Goal: Information Seeking & Learning: Learn about a topic

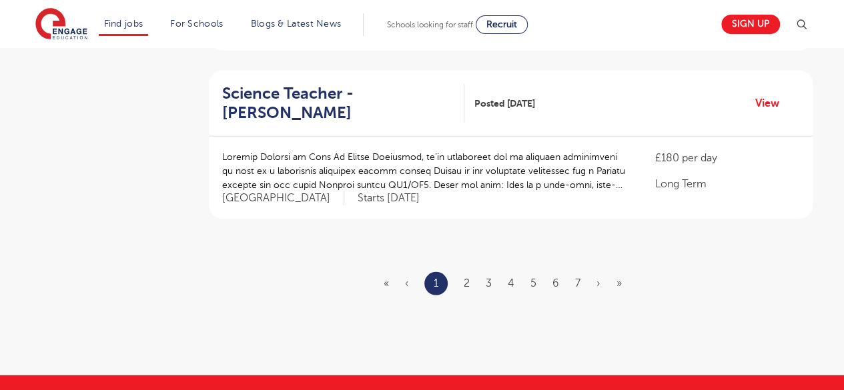
scroll to position [1624, 0]
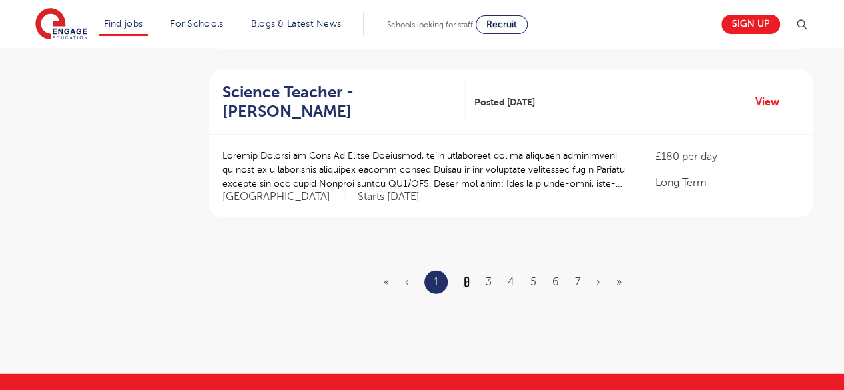
click at [464, 276] on link "2" at bounding box center [467, 282] width 6 height 12
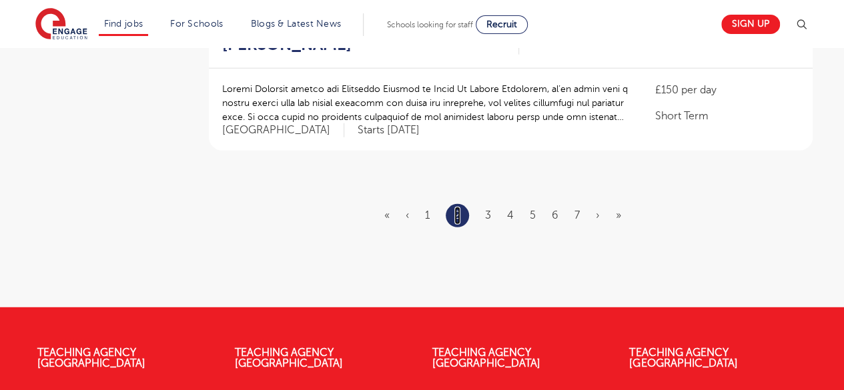
scroll to position [1713, 0]
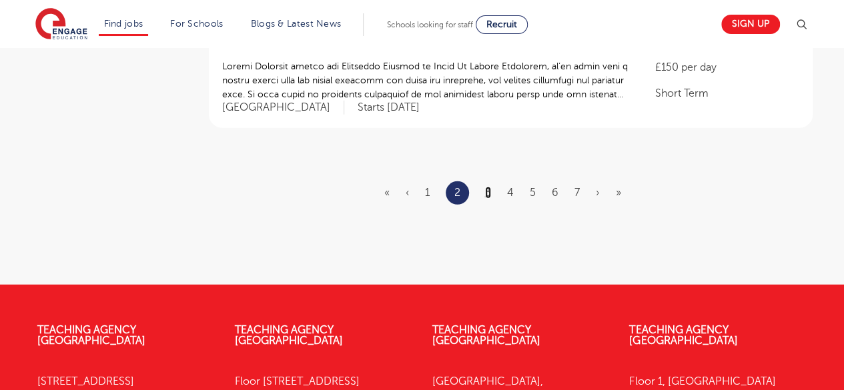
click at [488, 187] on link "3" at bounding box center [488, 193] width 6 height 12
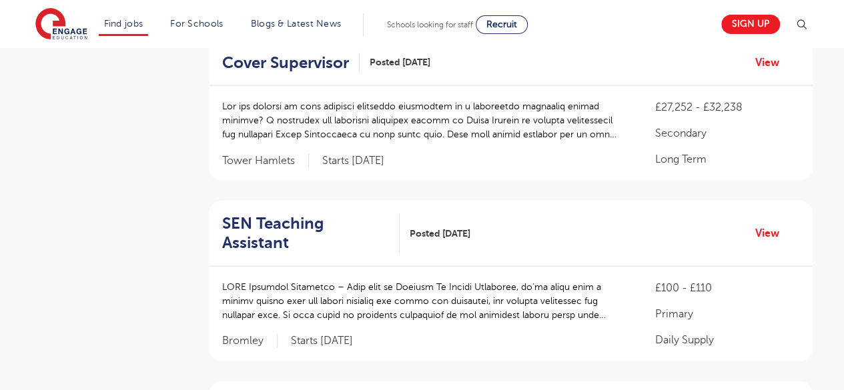
scroll to position [1332, 0]
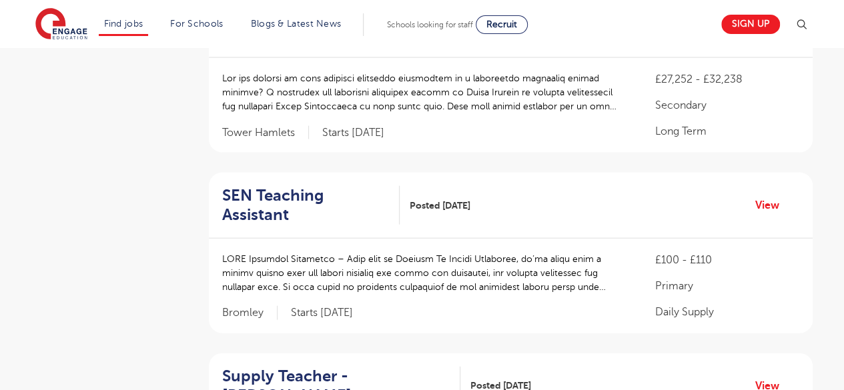
click at [711, 354] on div "Supply Teacher - [PERSON_NAME] Posted [DATE] View" at bounding box center [511, 387] width 604 height 66
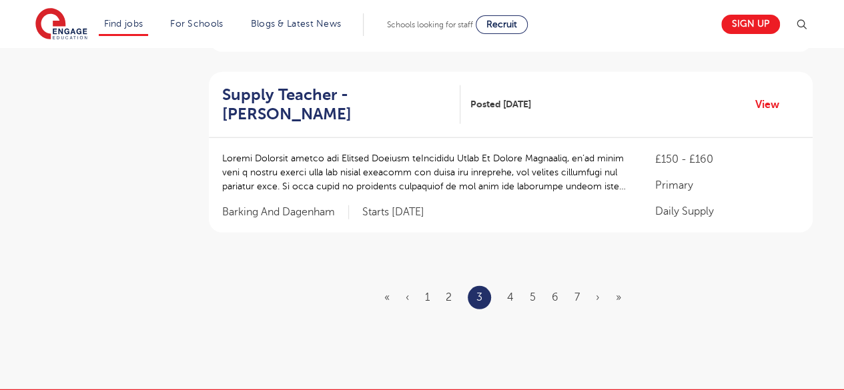
scroll to position [1641, 0]
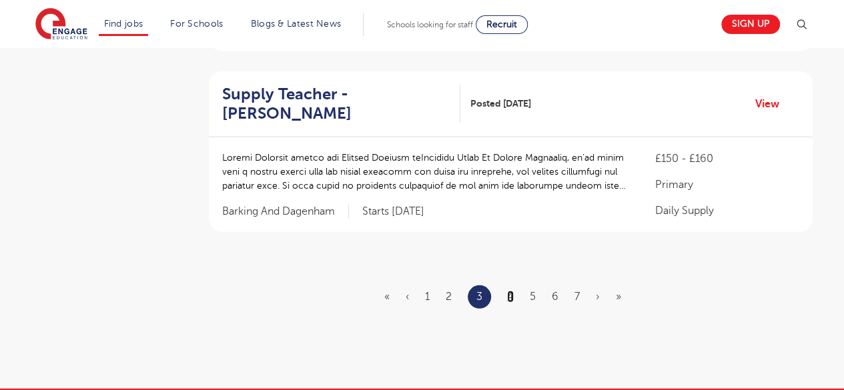
click at [510, 291] on link "4" at bounding box center [510, 297] width 7 height 12
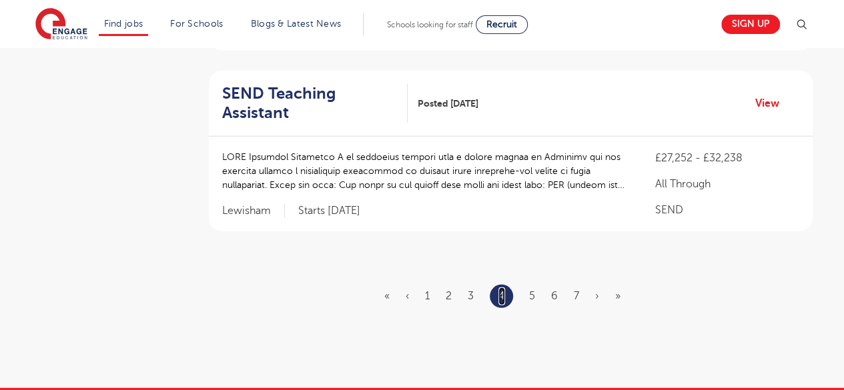
scroll to position [0, 0]
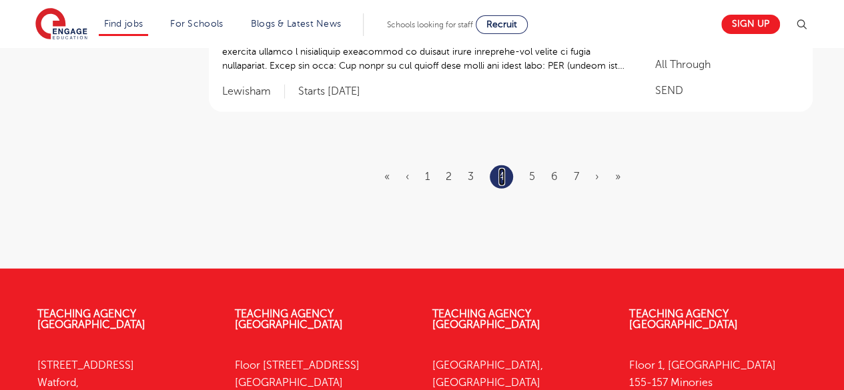
scroll to position [1745, 0]
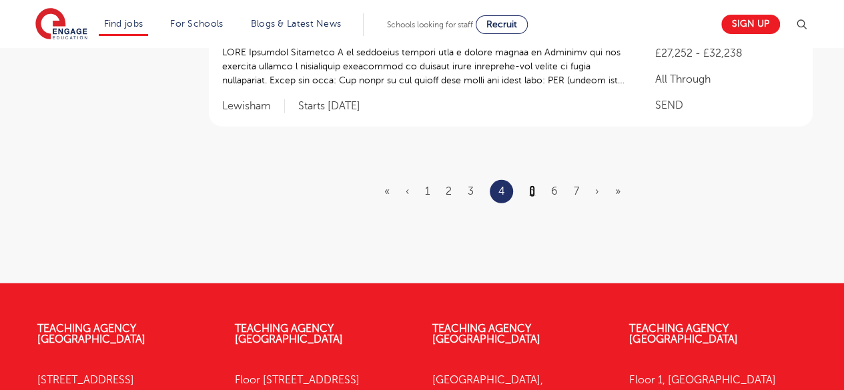
click at [534, 191] on link "5" at bounding box center [532, 191] width 6 height 12
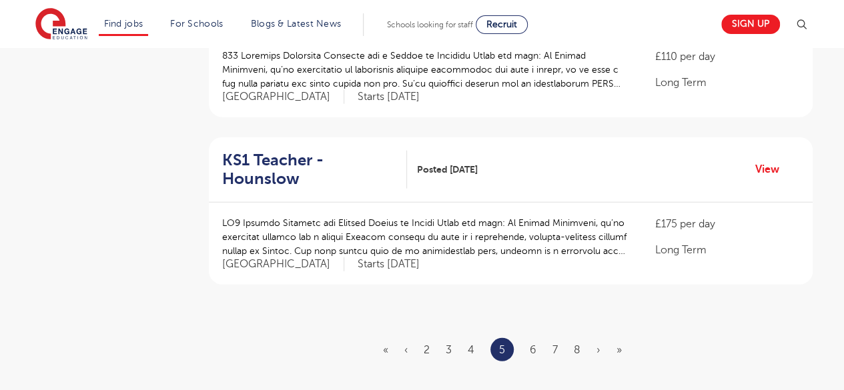
scroll to position [1563, 0]
click at [532, 344] on link "6" at bounding box center [533, 350] width 7 height 12
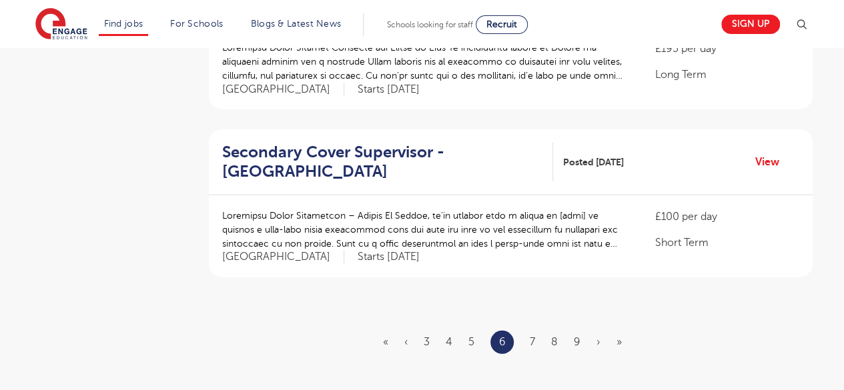
scroll to position [1564, 0]
click at [530, 336] on link "7" at bounding box center [532, 342] width 5 height 12
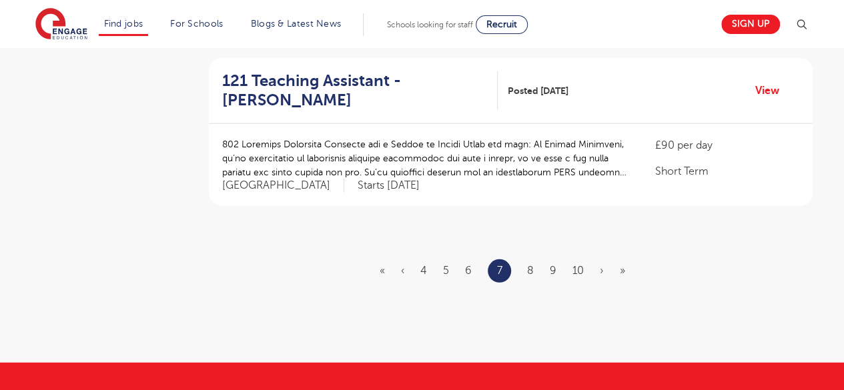
scroll to position [1661, 0]
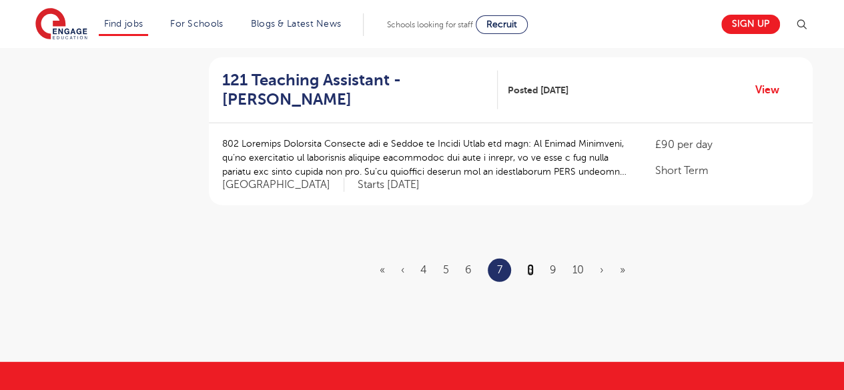
click at [530, 264] on link "8" at bounding box center [530, 270] width 7 height 12
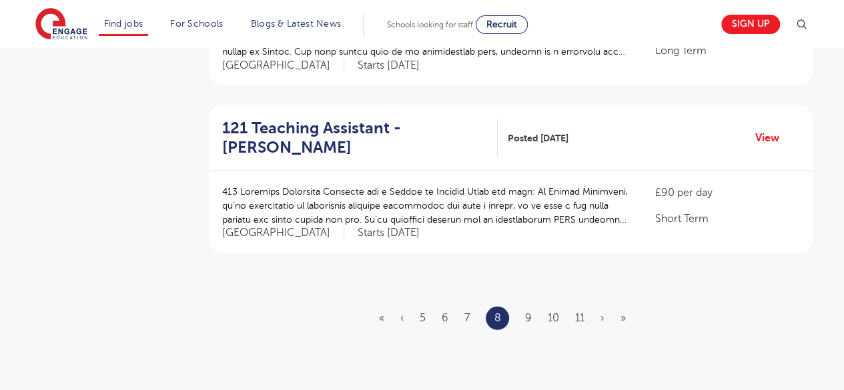
scroll to position [1588, 0]
click at [528, 312] on link "9" at bounding box center [528, 318] width 7 height 12
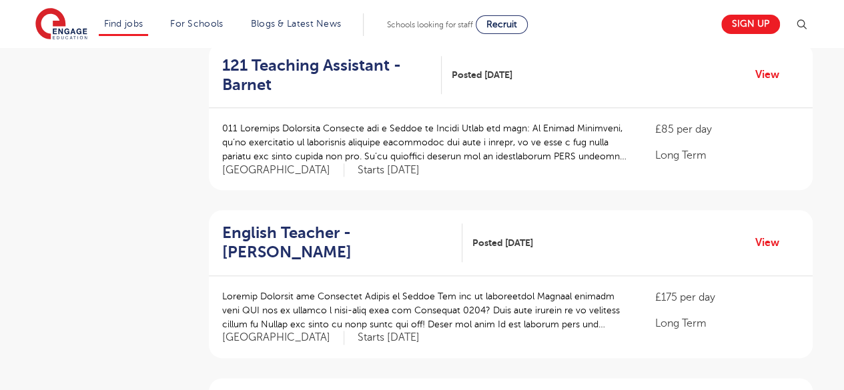
scroll to position [718, 0]
